Goal: Information Seeking & Learning: Learn about a topic

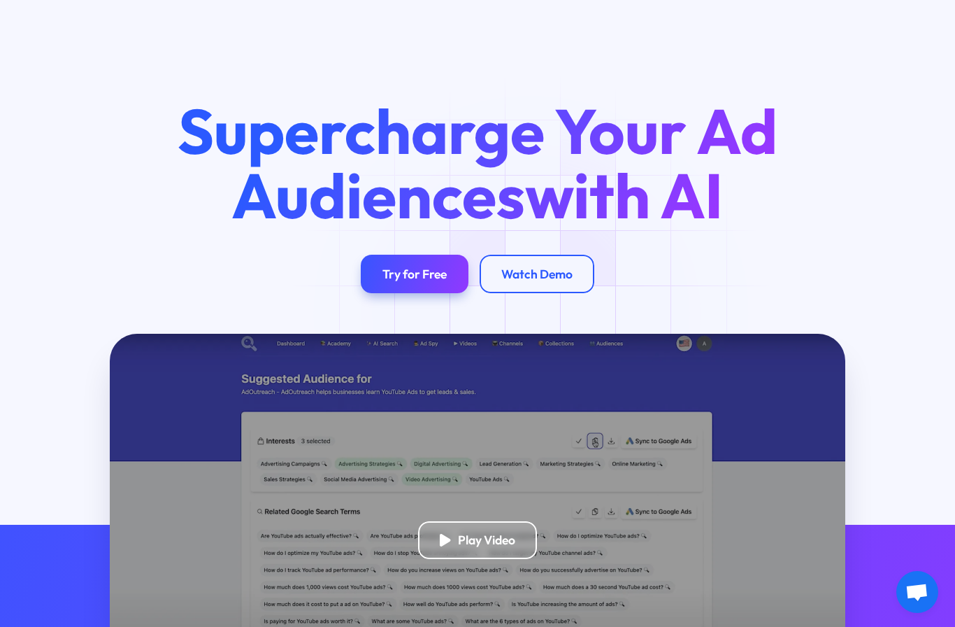
scroll to position [23, 0]
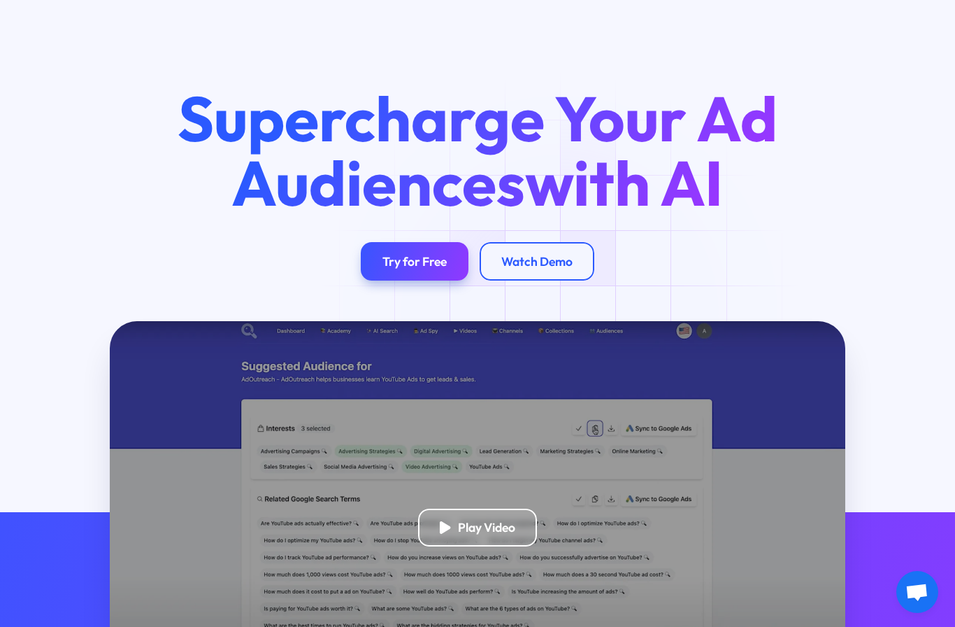
click at [557, 266] on div "Watch Demo" at bounding box center [536, 261] width 71 height 15
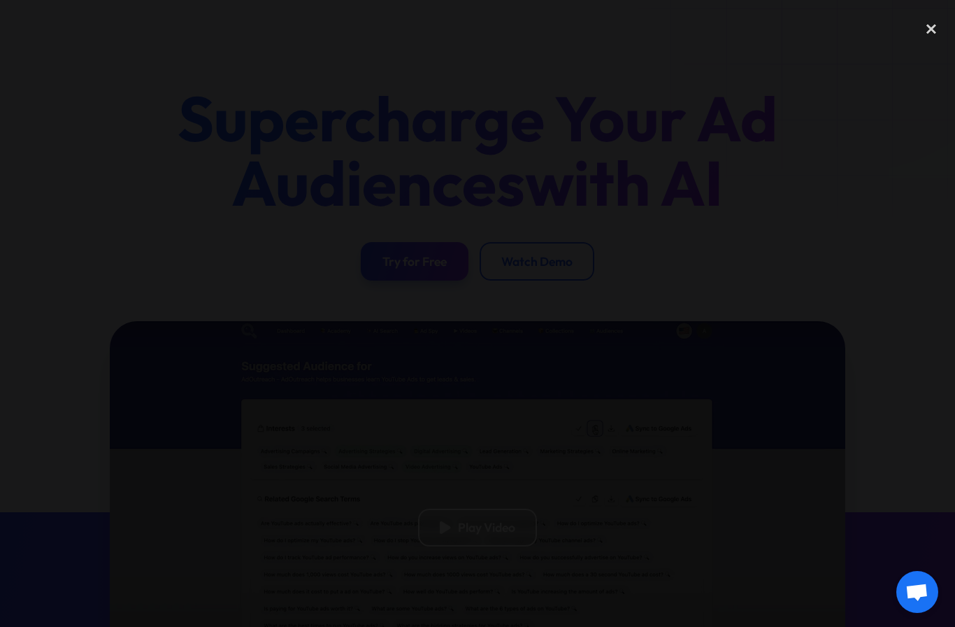
click at [930, 29] on div "close lightbox" at bounding box center [932, 29] width 48 height 31
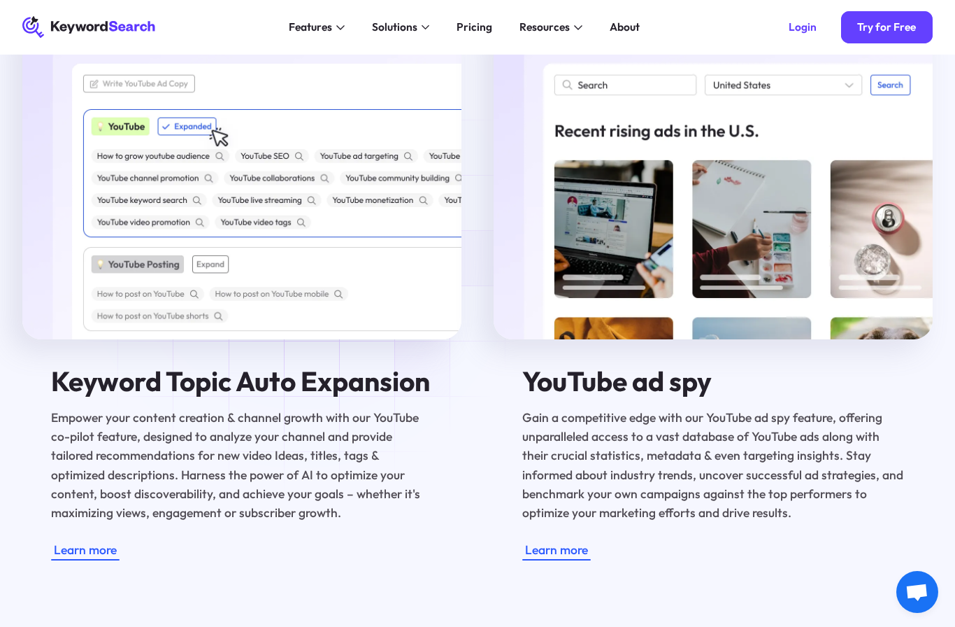
scroll to position [2378, 0]
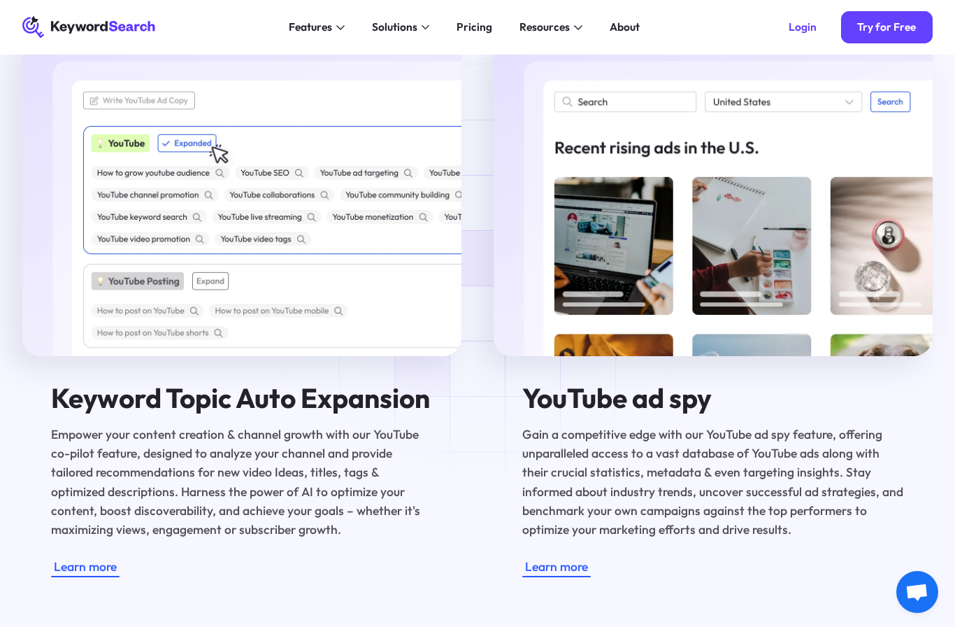
click at [849, 103] on img at bounding box center [713, 194] width 438 height 326
click at [845, 103] on img at bounding box center [713, 194] width 438 height 326
click at [853, 98] on img at bounding box center [713, 194] width 438 height 326
click at [767, 97] on img at bounding box center [713, 194] width 438 height 326
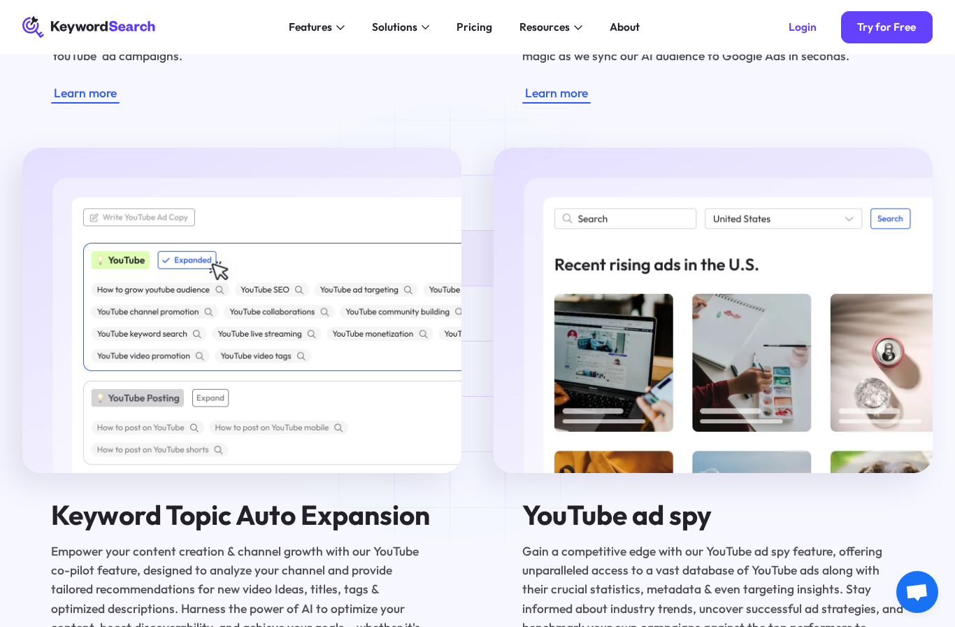
scroll to position [2258, 0]
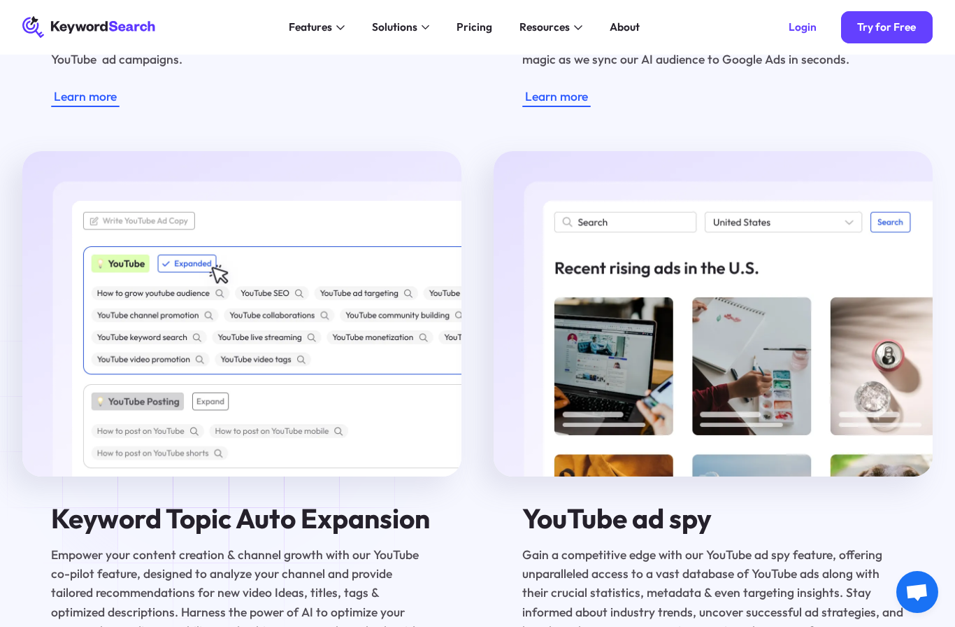
click at [861, 222] on img at bounding box center [713, 314] width 438 height 326
click at [639, 227] on img at bounding box center [713, 314] width 438 height 326
click at [641, 209] on img at bounding box center [713, 314] width 438 height 326
click at [755, 215] on img at bounding box center [713, 314] width 438 height 326
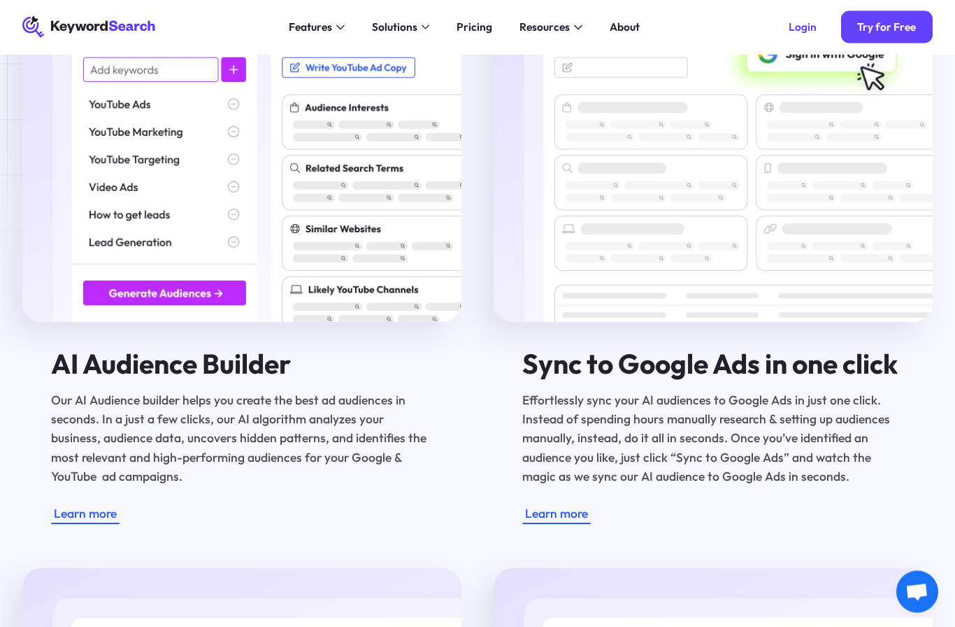
scroll to position [1515, 0]
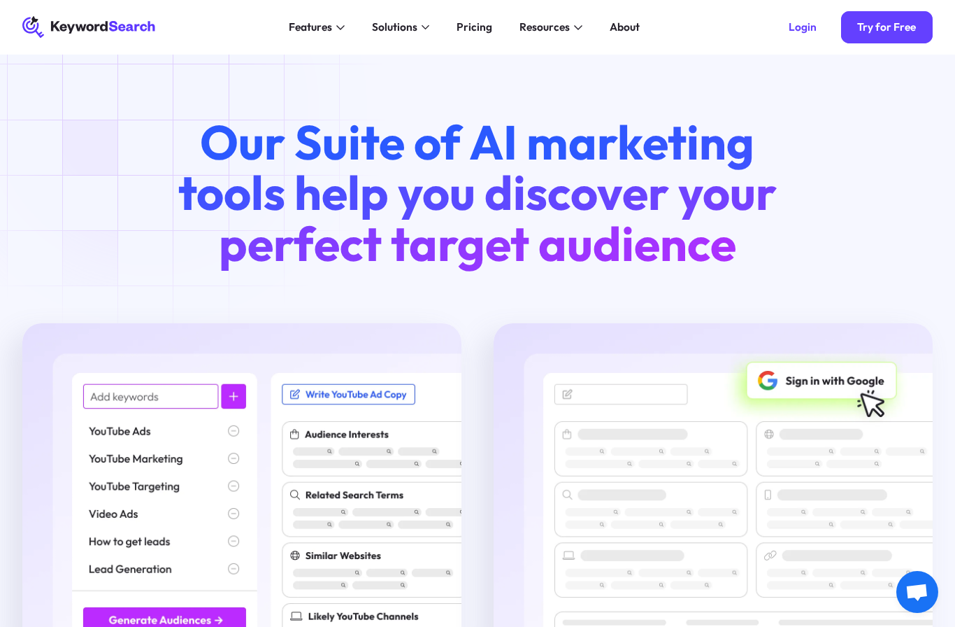
click at [475, 19] on div "Pricing" at bounding box center [475, 27] width 36 height 16
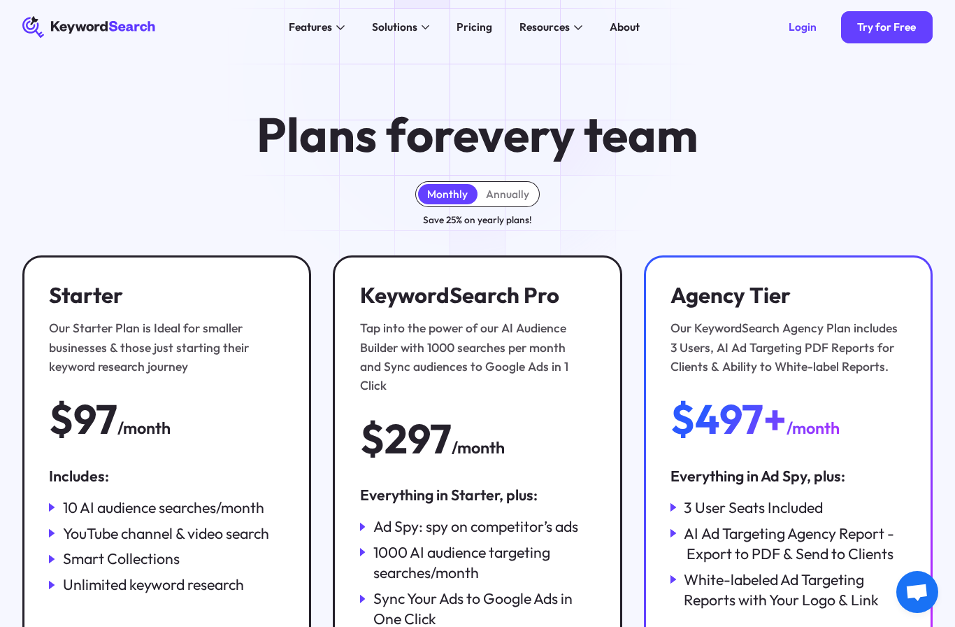
click at [553, 35] on div "Resources" at bounding box center [545, 27] width 50 height 16
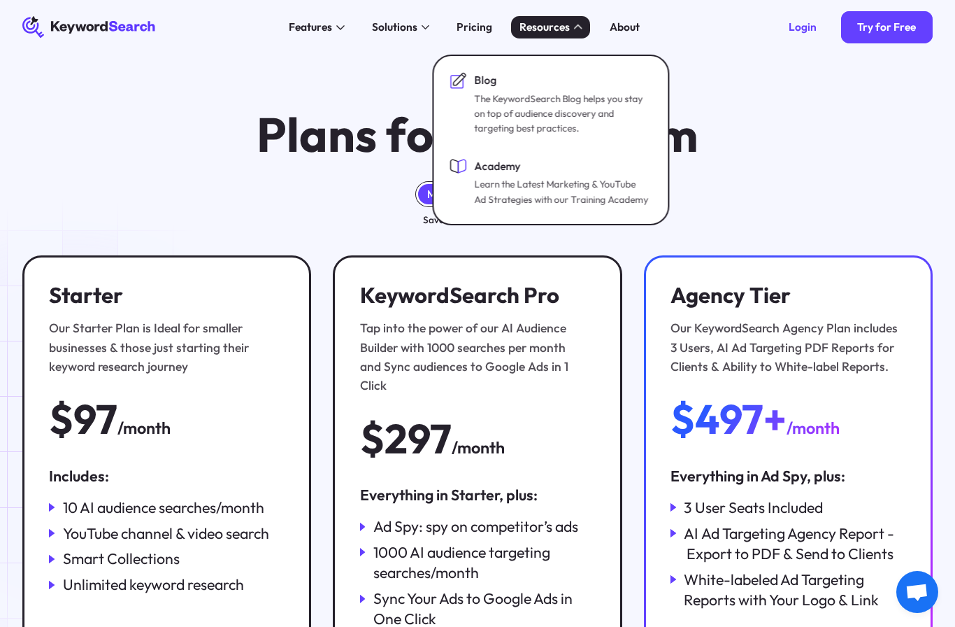
click at [517, 92] on div "The KeywordSearch Blog helps you stay on top of audience discovery and targetin…" at bounding box center [562, 114] width 174 height 45
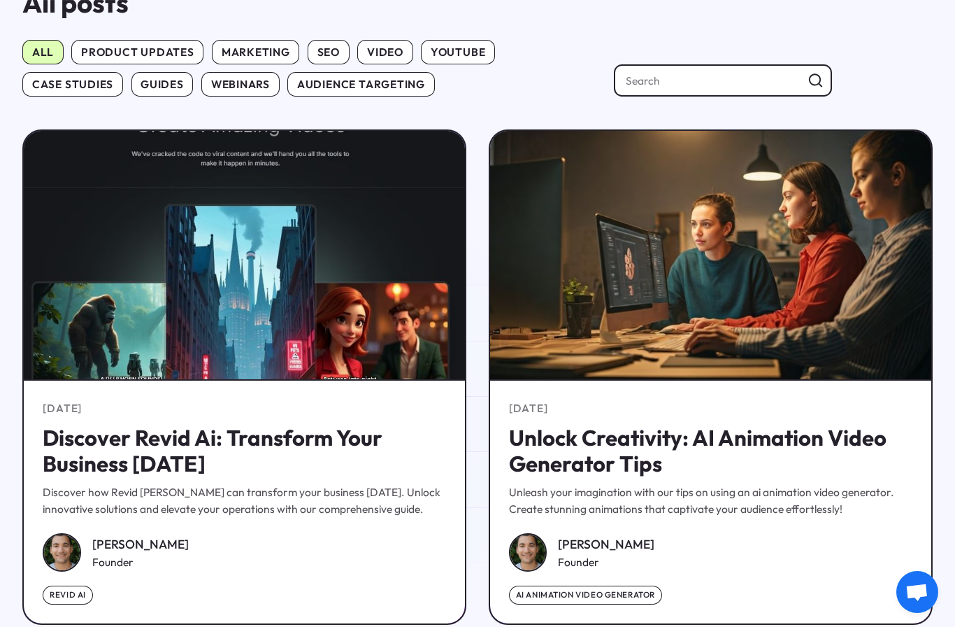
scroll to position [633, 0]
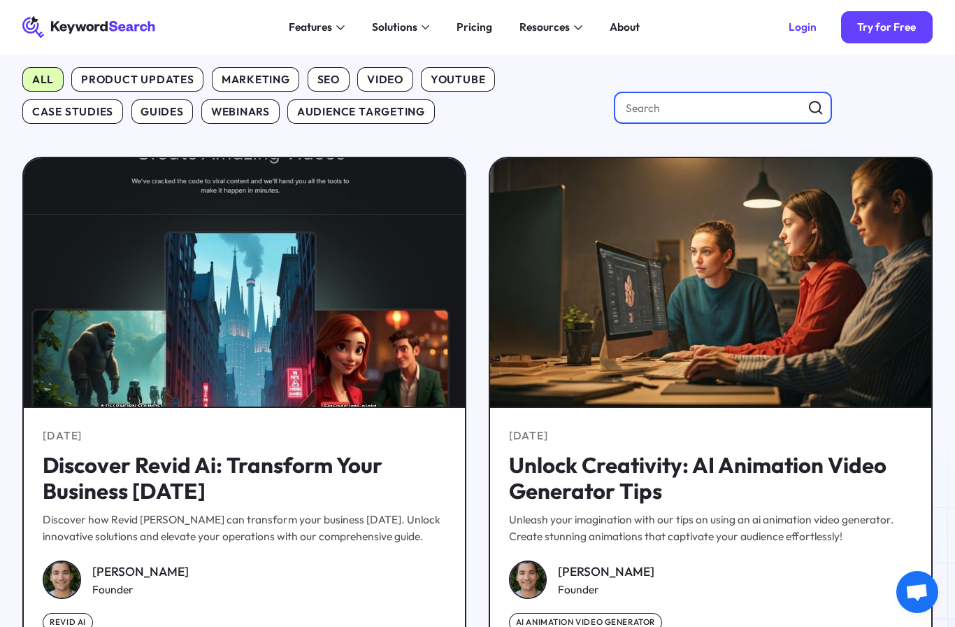
click at [678, 104] on input "CMS Filters" at bounding box center [723, 108] width 218 height 33
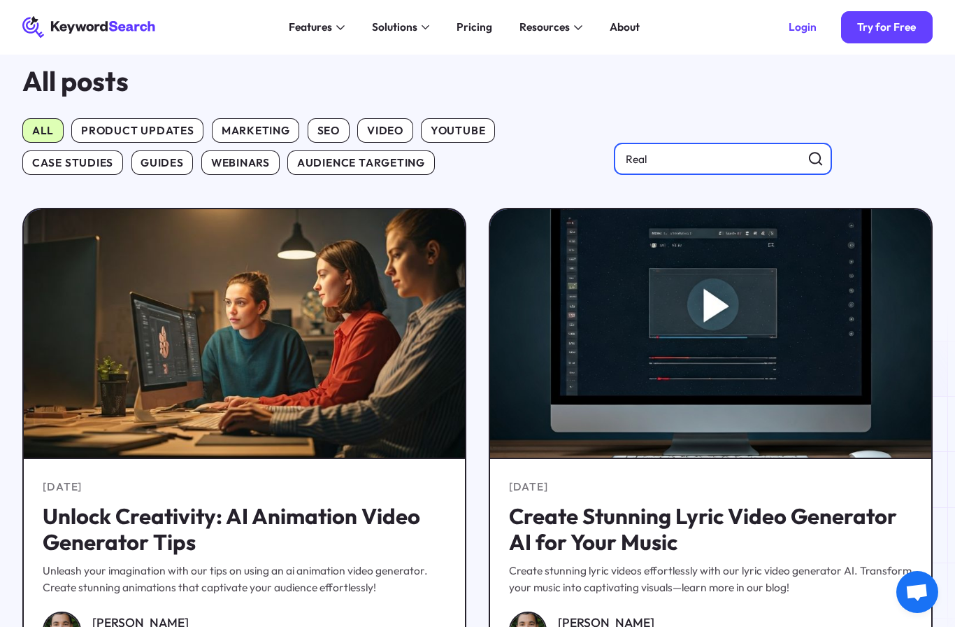
scroll to position [579, 0]
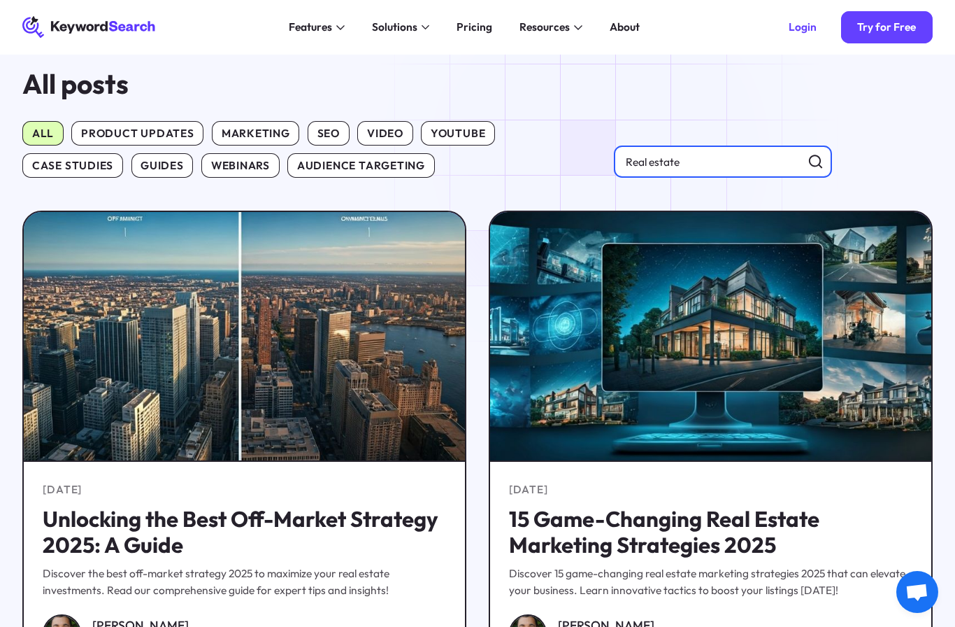
click at [810, 163] on input "Real estate" at bounding box center [723, 161] width 218 height 33
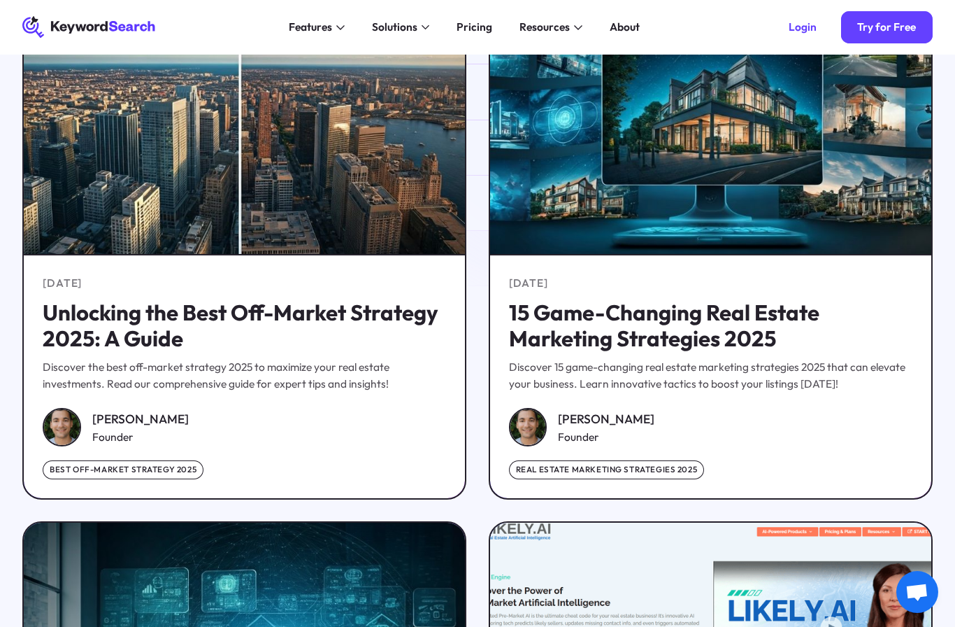
scroll to position [779, 0]
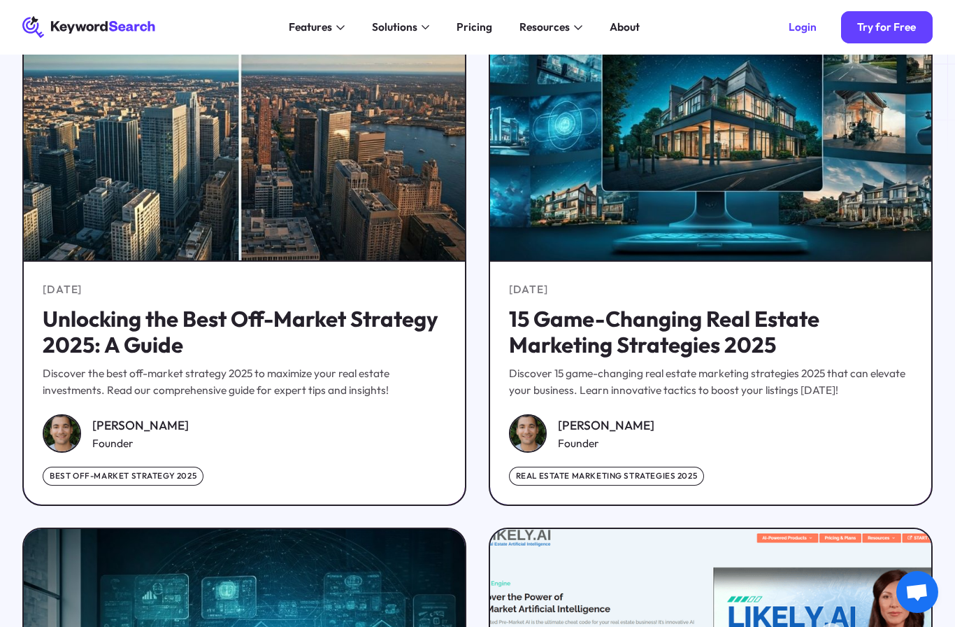
type input "Real estate"
click at [708, 325] on h5 "15 Game-Changing Real Estate Marketing Strategies 2025" at bounding box center [710, 332] width 403 height 52
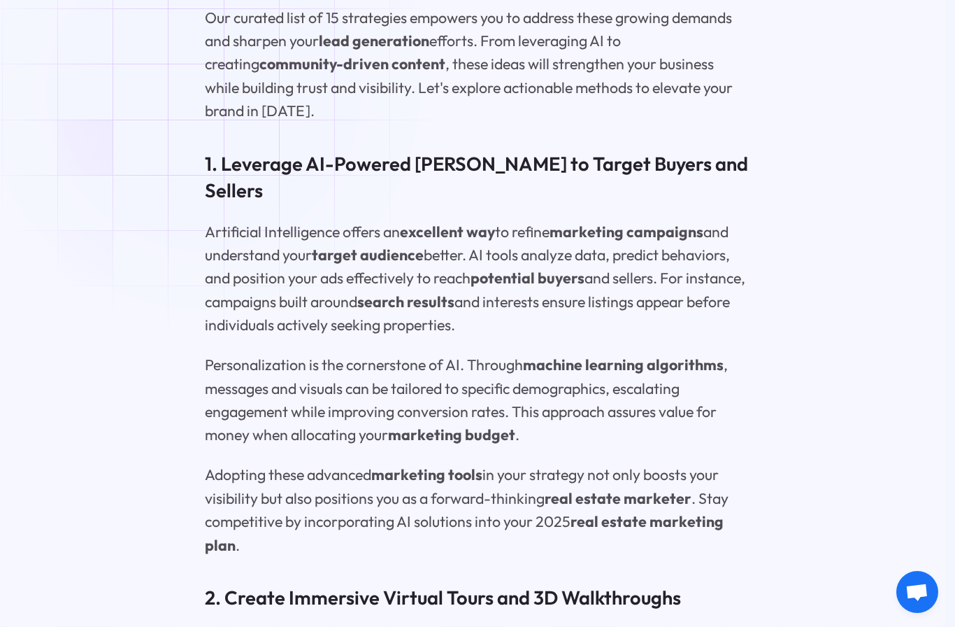
scroll to position [1983, 0]
